Goal: Task Accomplishment & Management: Manage account settings

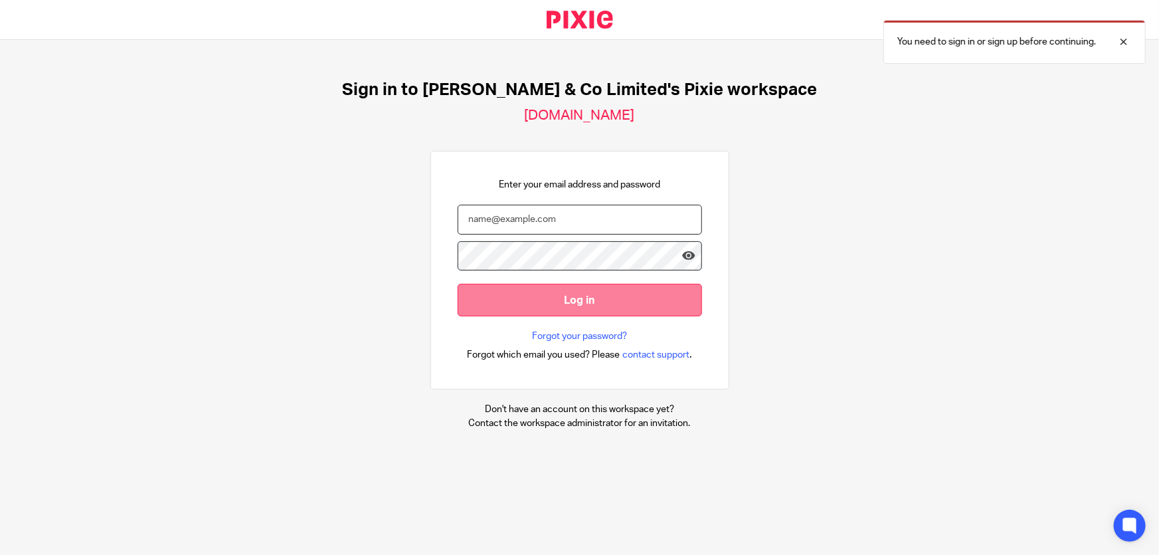
type input "[PERSON_NAME][EMAIL_ADDRESS][DOMAIN_NAME]"
click at [551, 298] on input "Log in" at bounding box center [580, 300] width 245 height 33
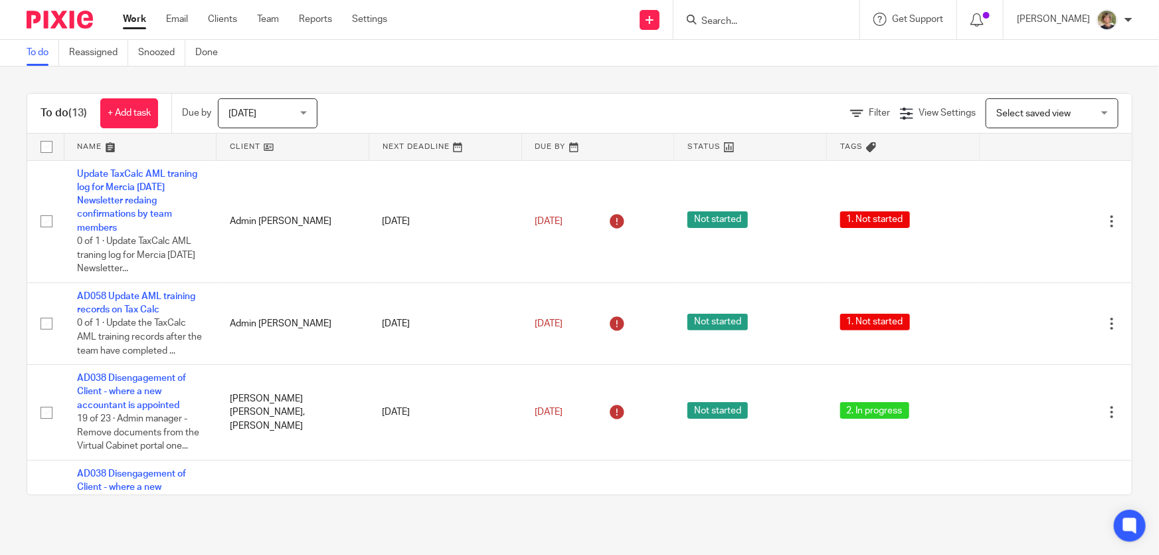
click at [307, 116] on div "Today Today" at bounding box center [268, 113] width 100 height 30
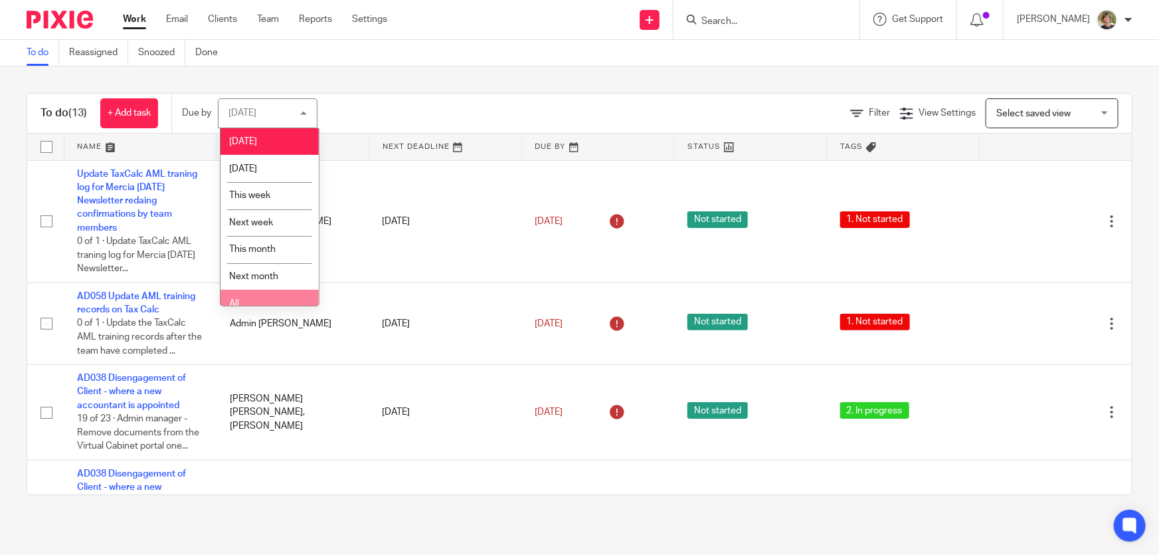
click at [276, 297] on li "All" at bounding box center [270, 303] width 98 height 27
